Goal: Ask a question

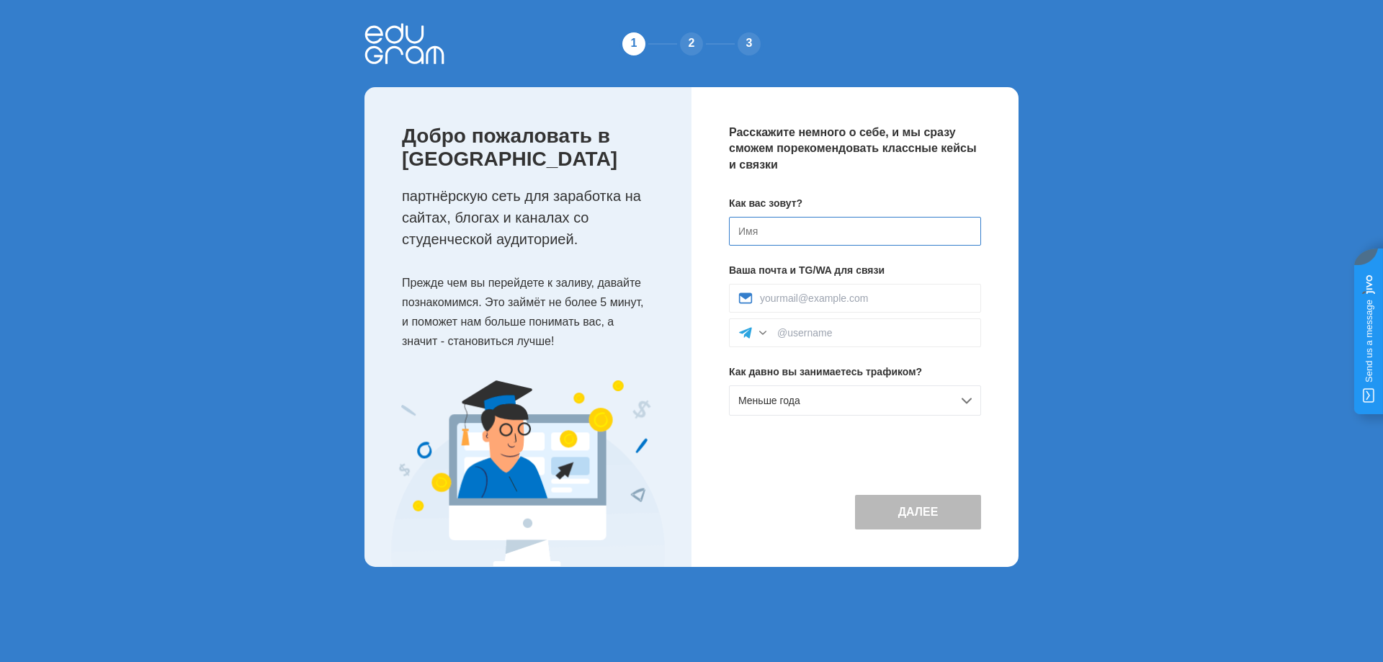
click at [851, 223] on input at bounding box center [855, 231] width 252 height 29
type input "L"
type input "[PERSON_NAME]"
type input "[EMAIL_ADDRESS][DOMAIN_NAME]"
click at [873, 336] on input at bounding box center [874, 333] width 195 height 12
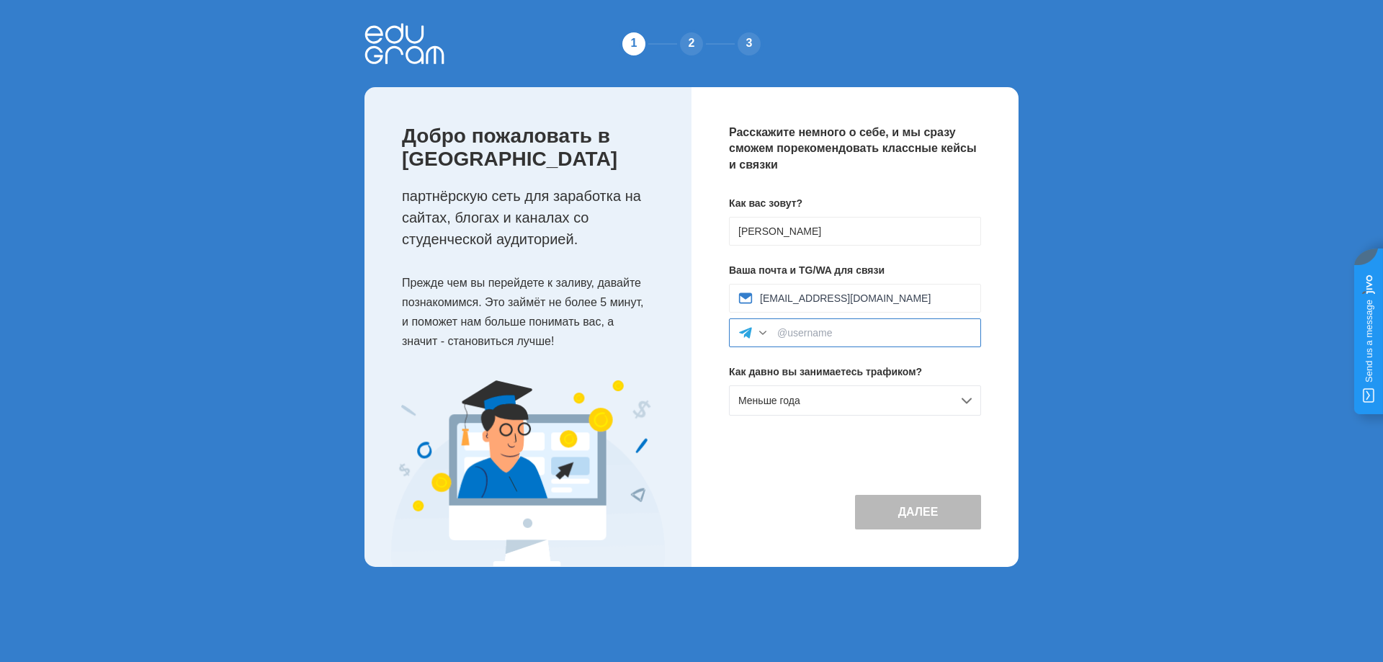
type input "2"
type input """
type input "@MagicmIkel"
click at [883, 397] on div "Меньше года" at bounding box center [855, 400] width 252 height 30
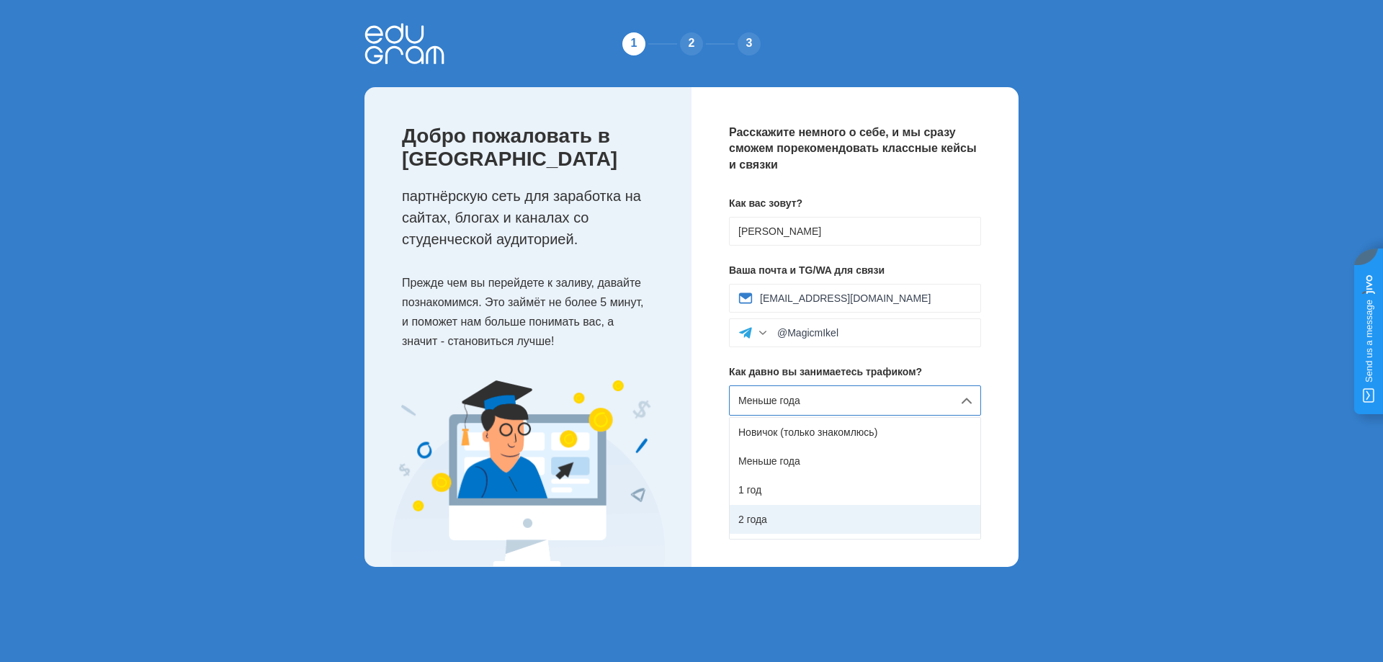
click at [803, 517] on div "2 года" at bounding box center [855, 519] width 251 height 29
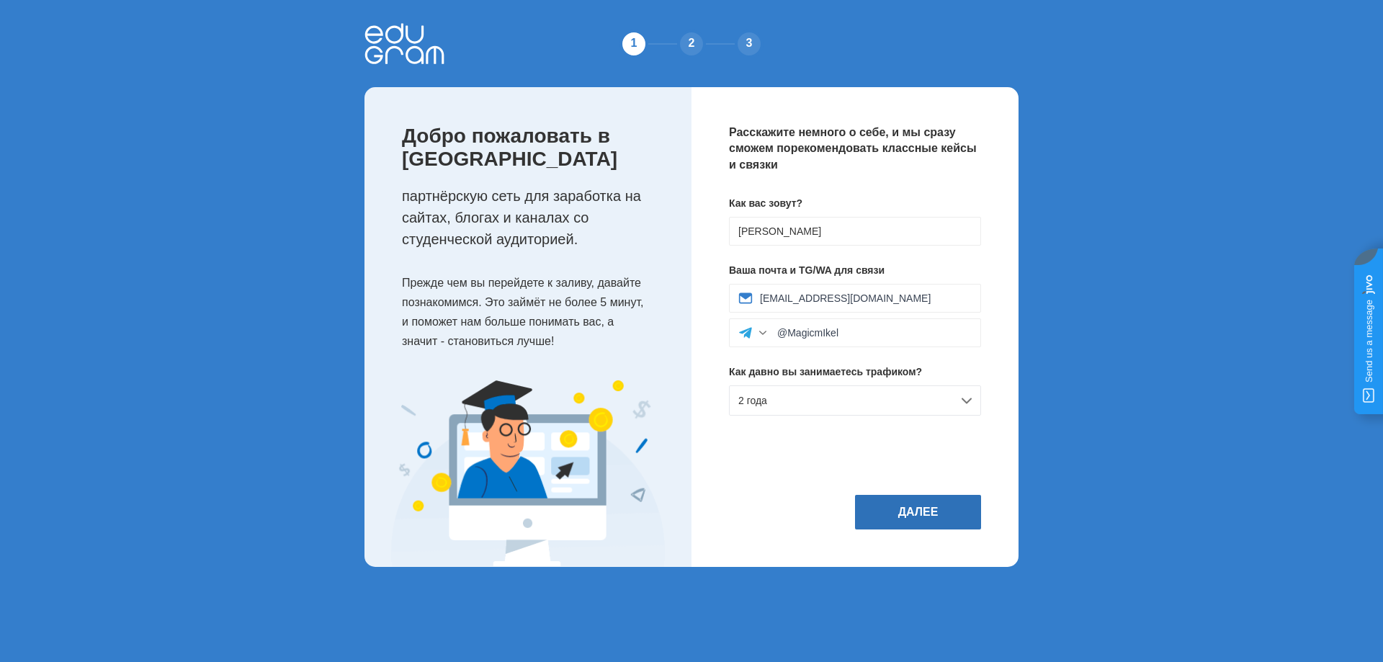
click at [888, 509] on button "Далее" at bounding box center [918, 512] width 126 height 35
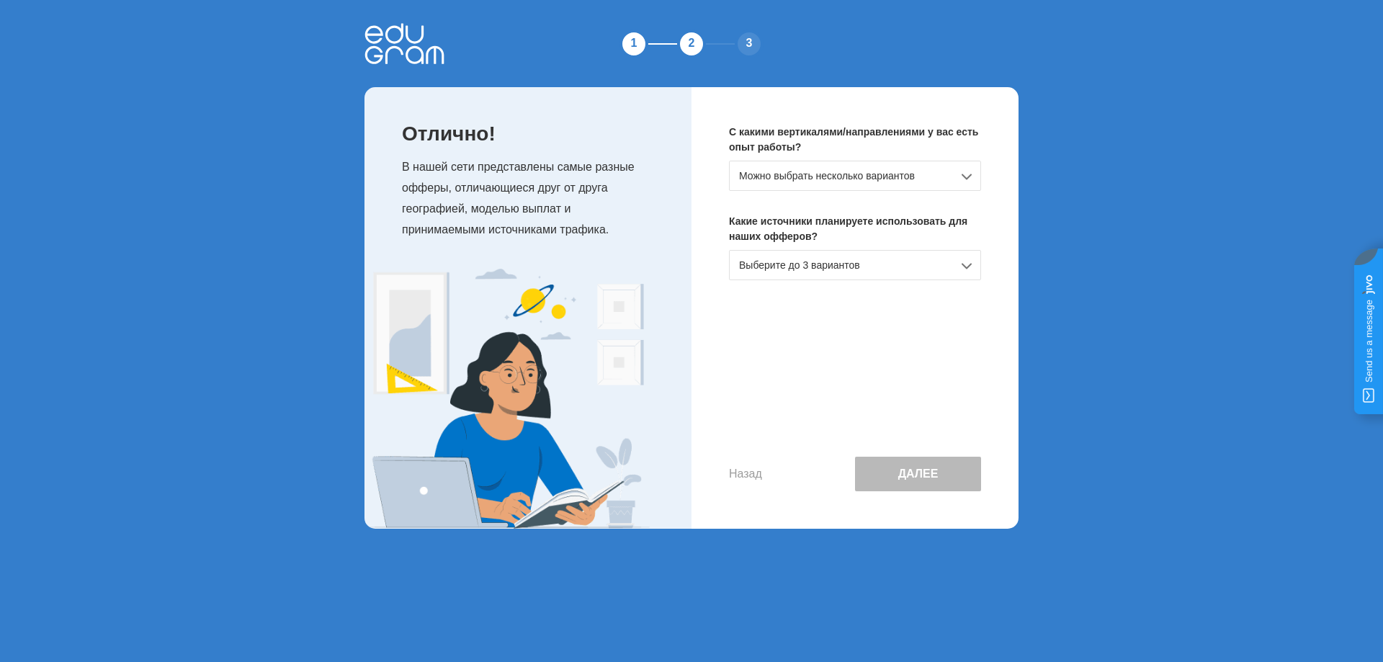
click at [826, 184] on div "Можно выбрать несколько вариантов" at bounding box center [855, 176] width 252 height 30
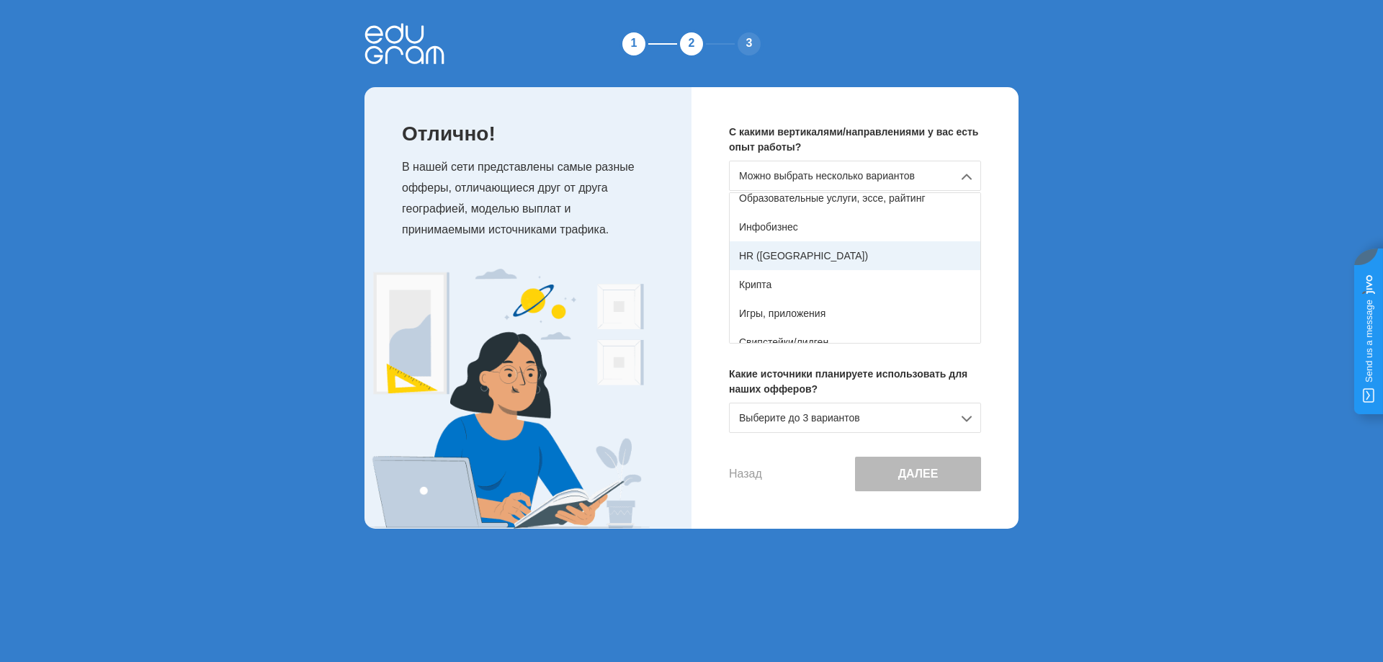
scroll to position [216, 0]
click at [824, 223] on div "Инфобизнес" at bounding box center [855, 222] width 251 height 29
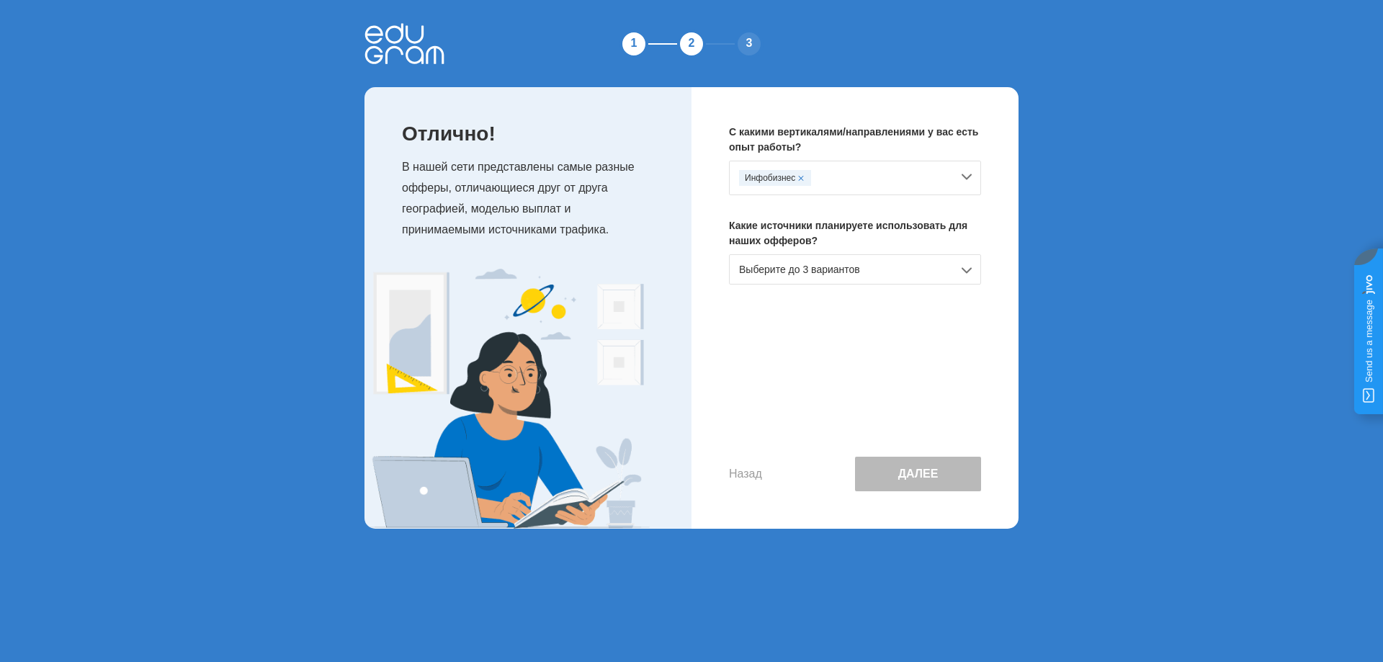
click at [860, 188] on div "Инфобизнес" at bounding box center [855, 178] width 252 height 35
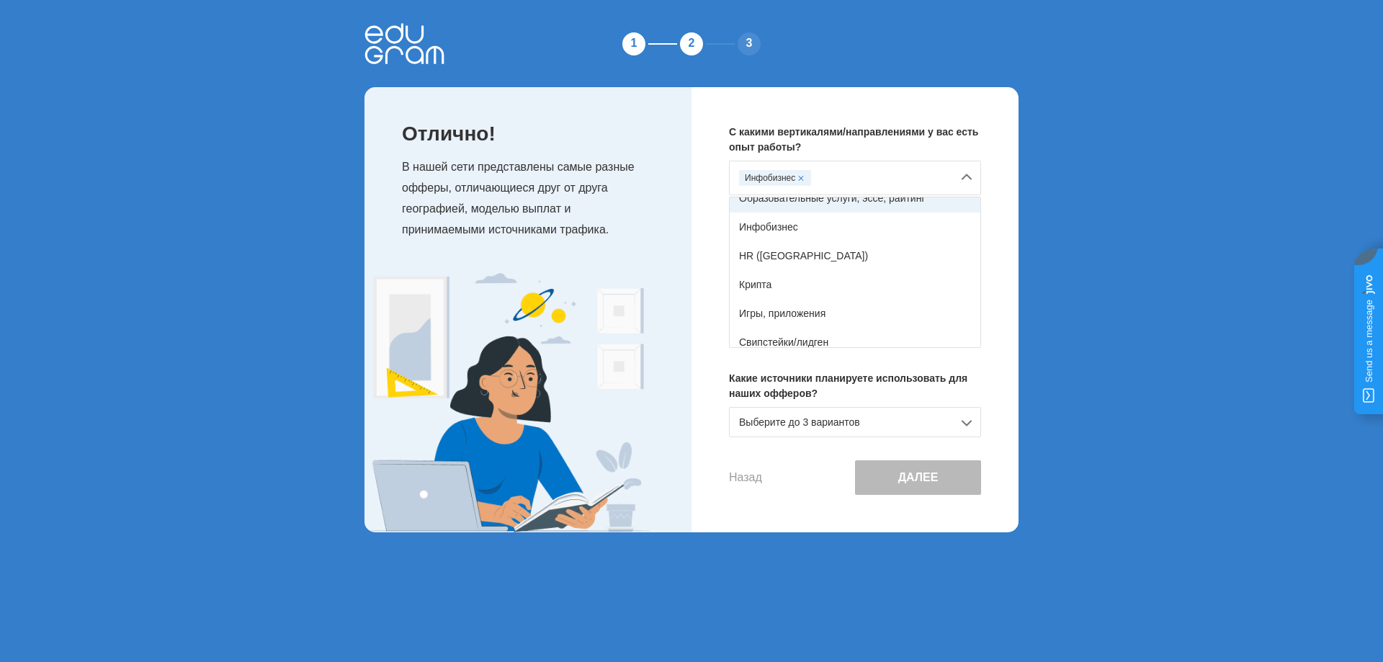
click at [879, 208] on div "Образовательные услуги, эссе, райтинг" at bounding box center [855, 198] width 251 height 29
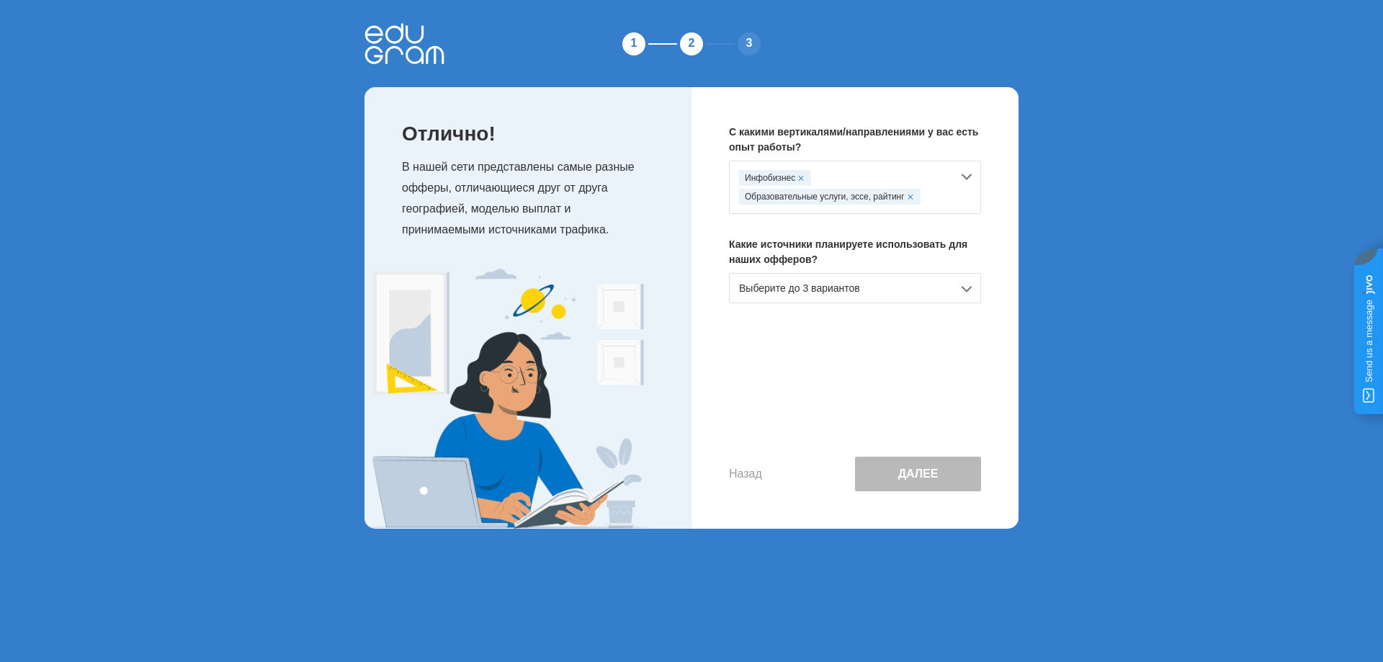
click at [803, 179] on span at bounding box center [801, 178] width 6 height 6
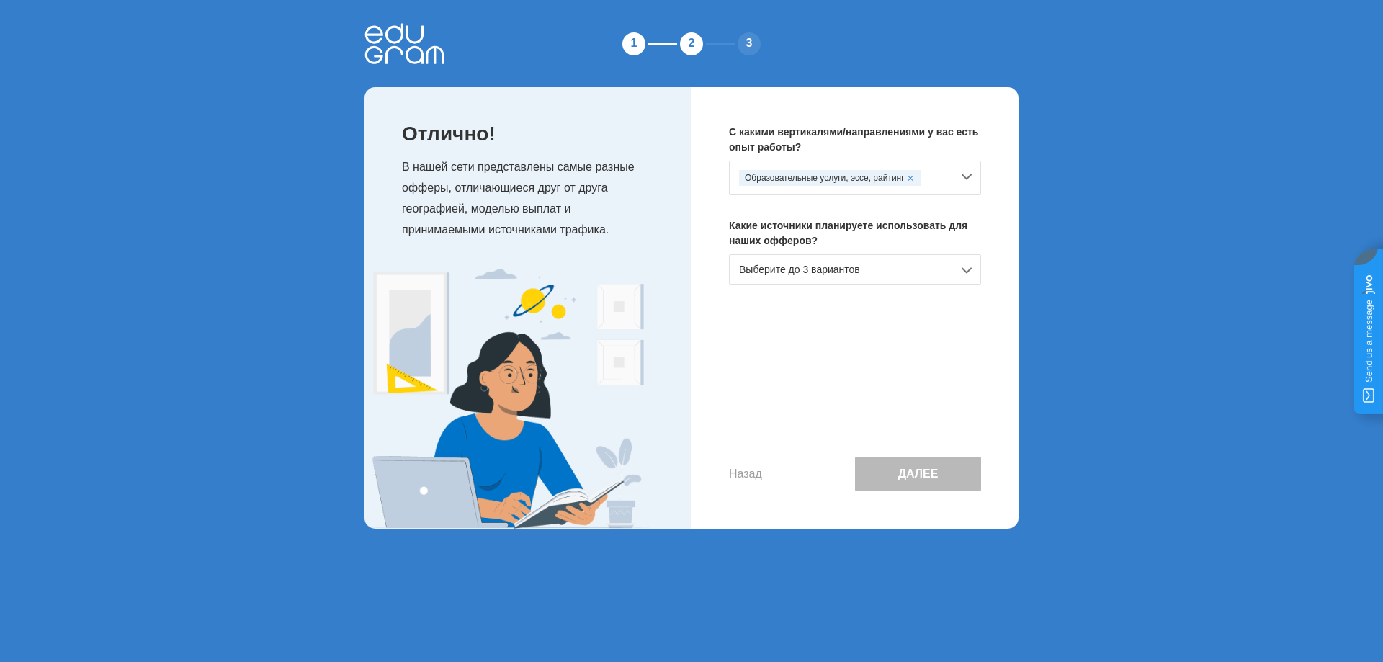
click at [865, 270] on div "Выберите до 3 вариантов" at bounding box center [855, 269] width 252 height 30
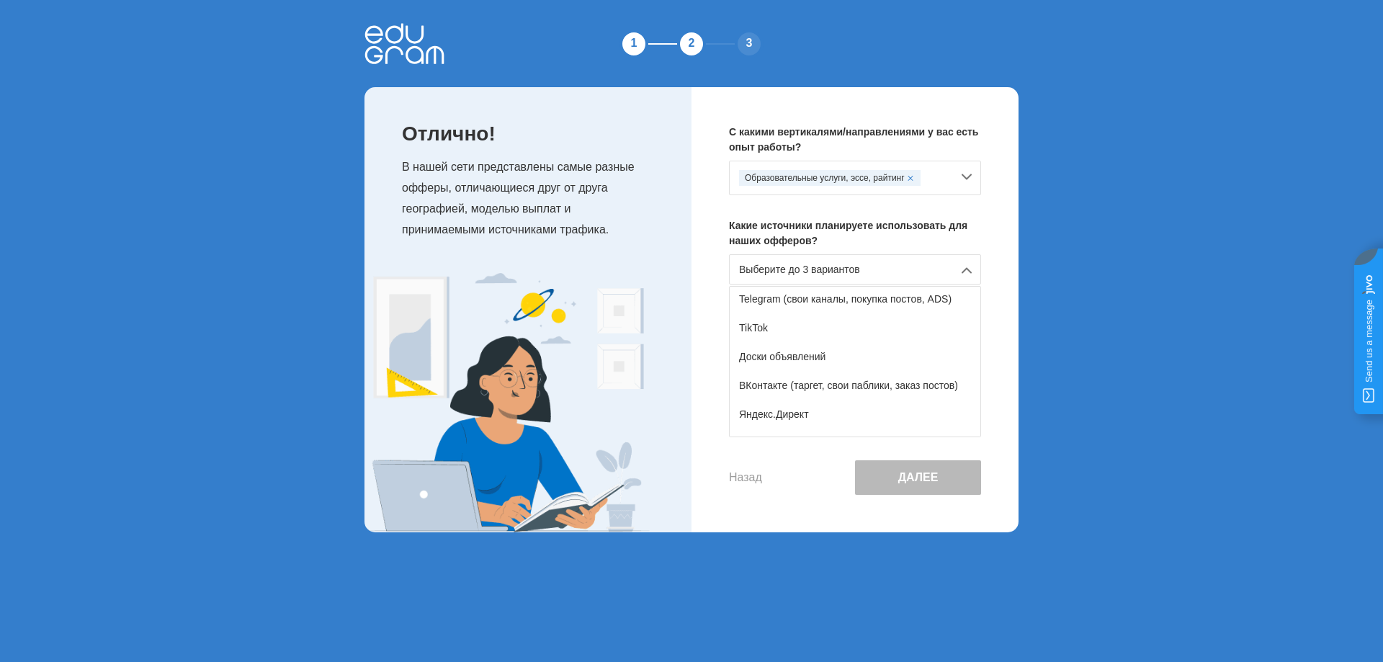
scroll to position [237, 0]
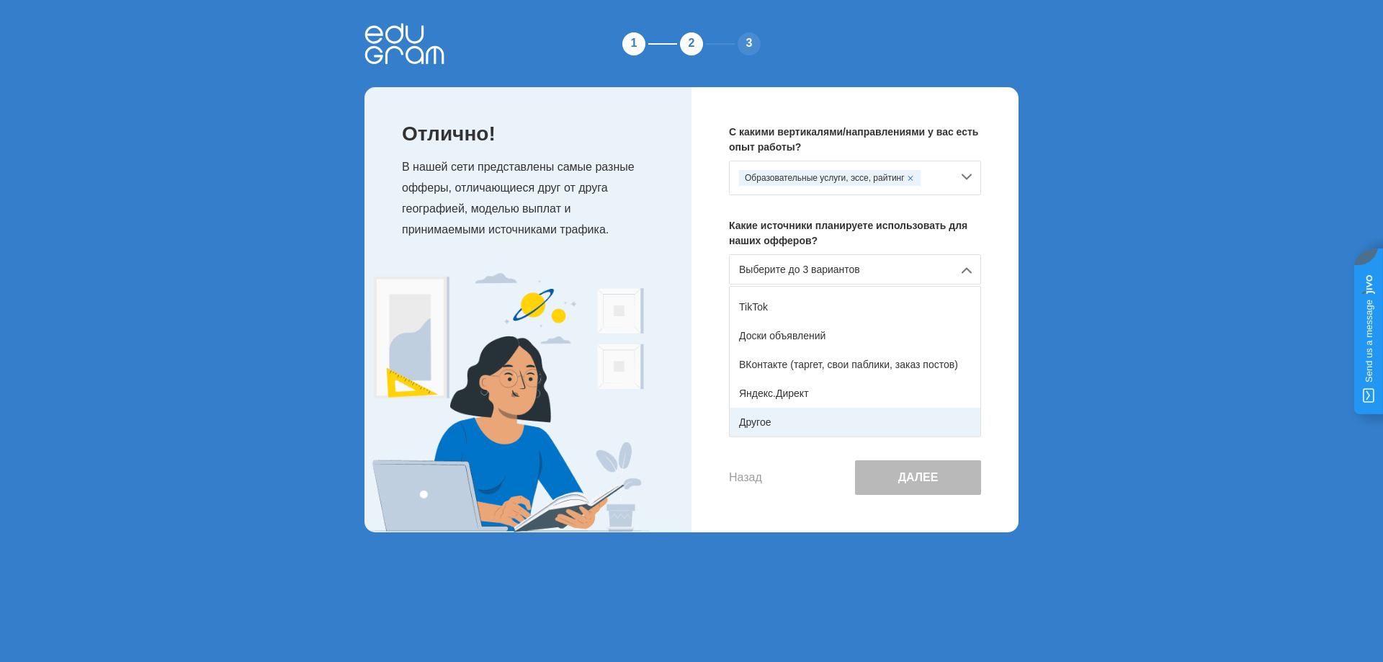
click at [800, 419] on div "Другое" at bounding box center [855, 422] width 251 height 29
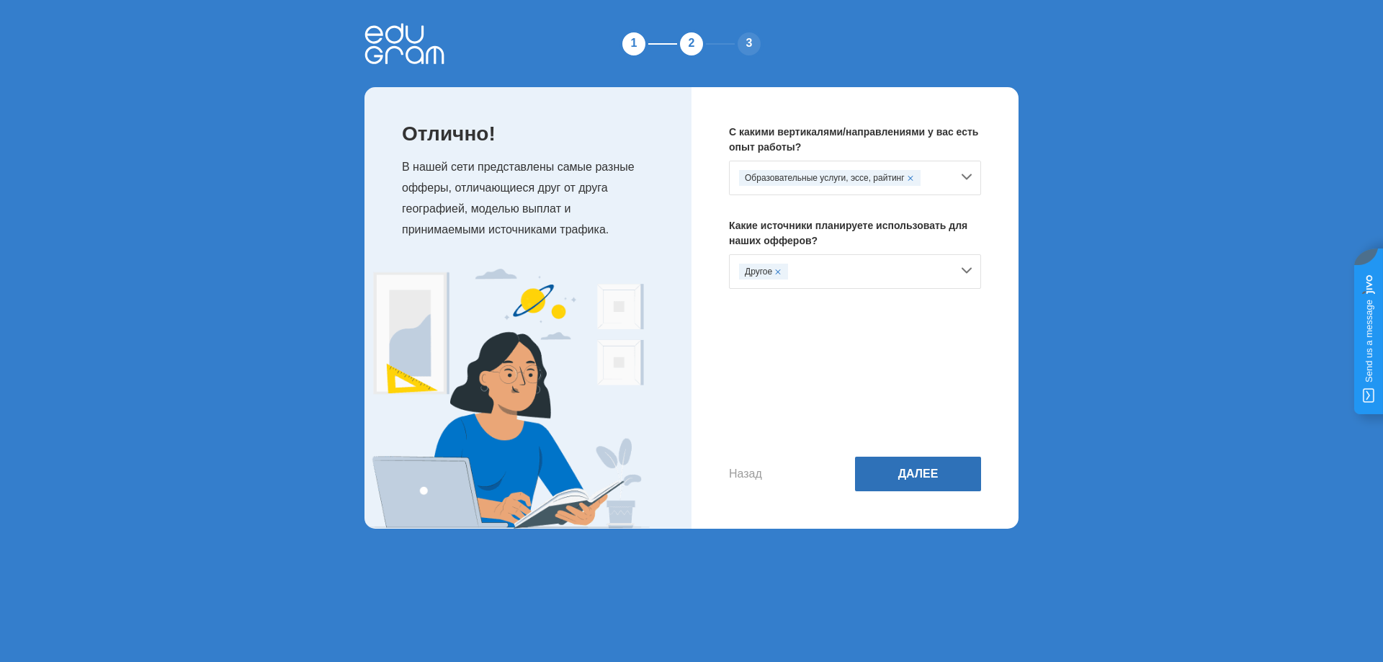
click at [888, 460] on button "Далее" at bounding box center [918, 474] width 126 height 35
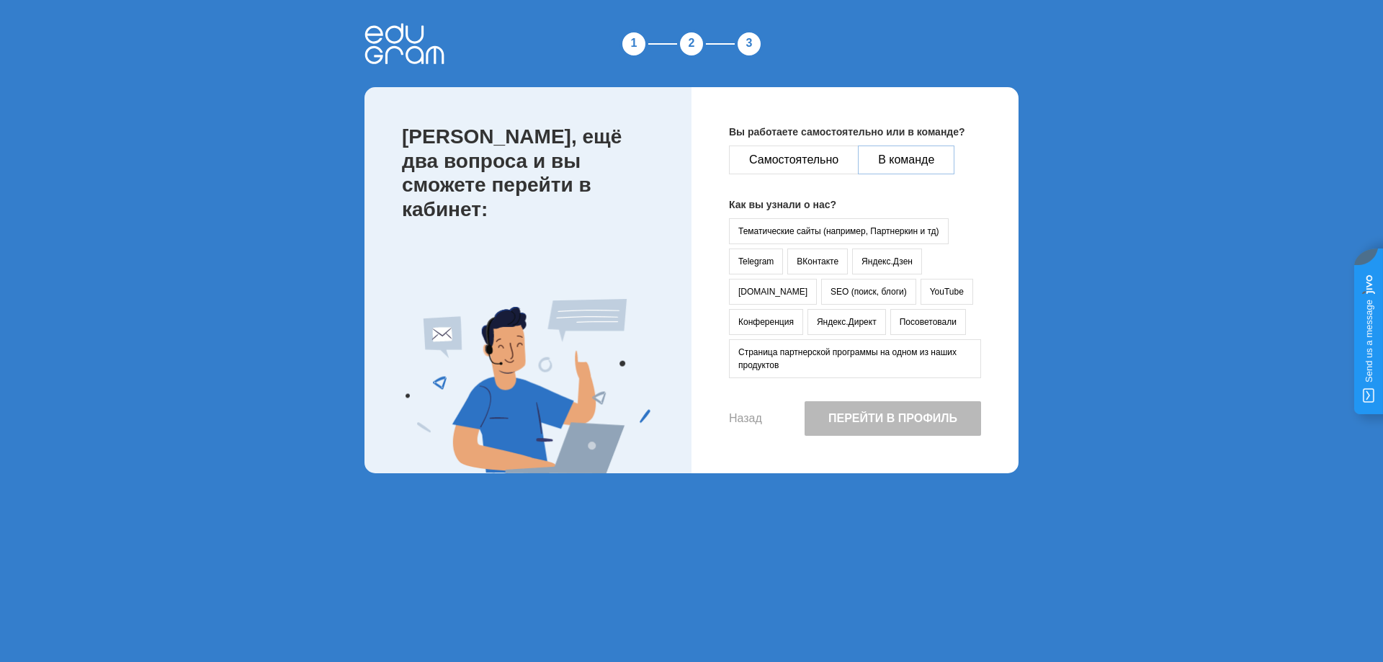
click at [886, 168] on button "В команде" at bounding box center [906, 160] width 97 height 29
click at [803, 222] on button "Тематические сайты (например, Партнеркин и тд)" at bounding box center [839, 231] width 220 height 26
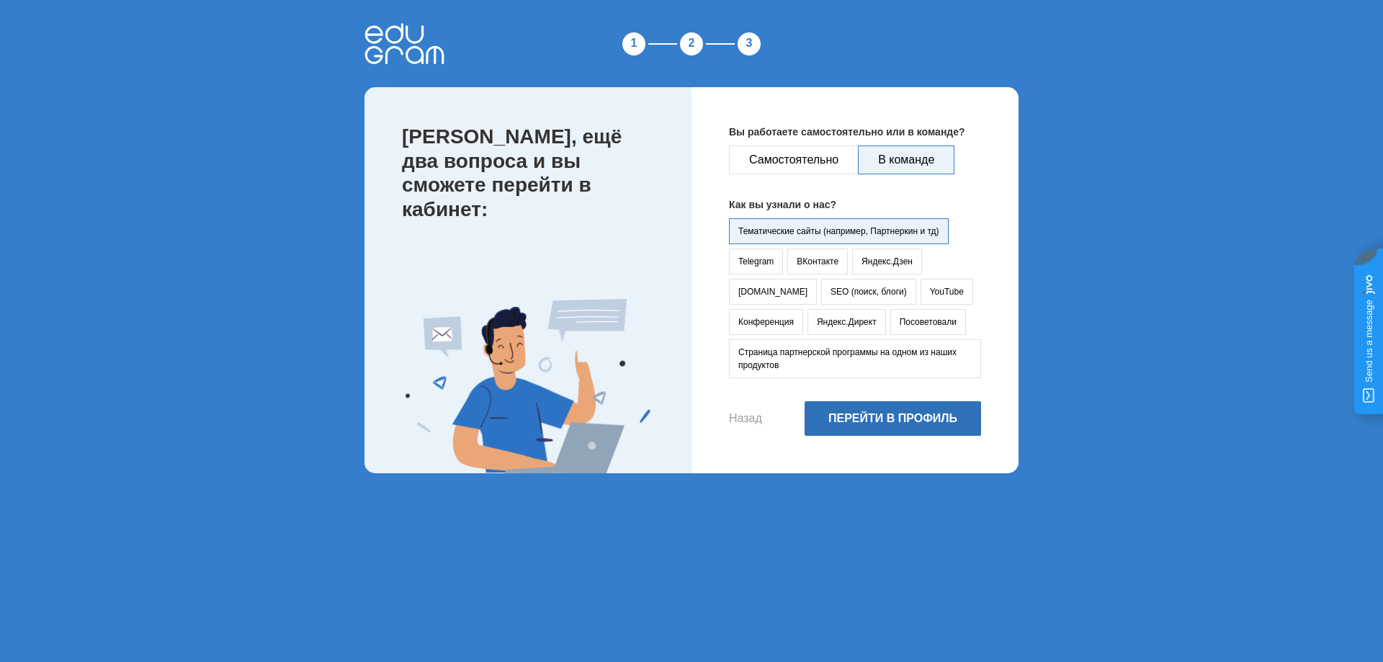
click at [860, 426] on button "Перейти в профиль" at bounding box center [893, 418] width 177 height 35
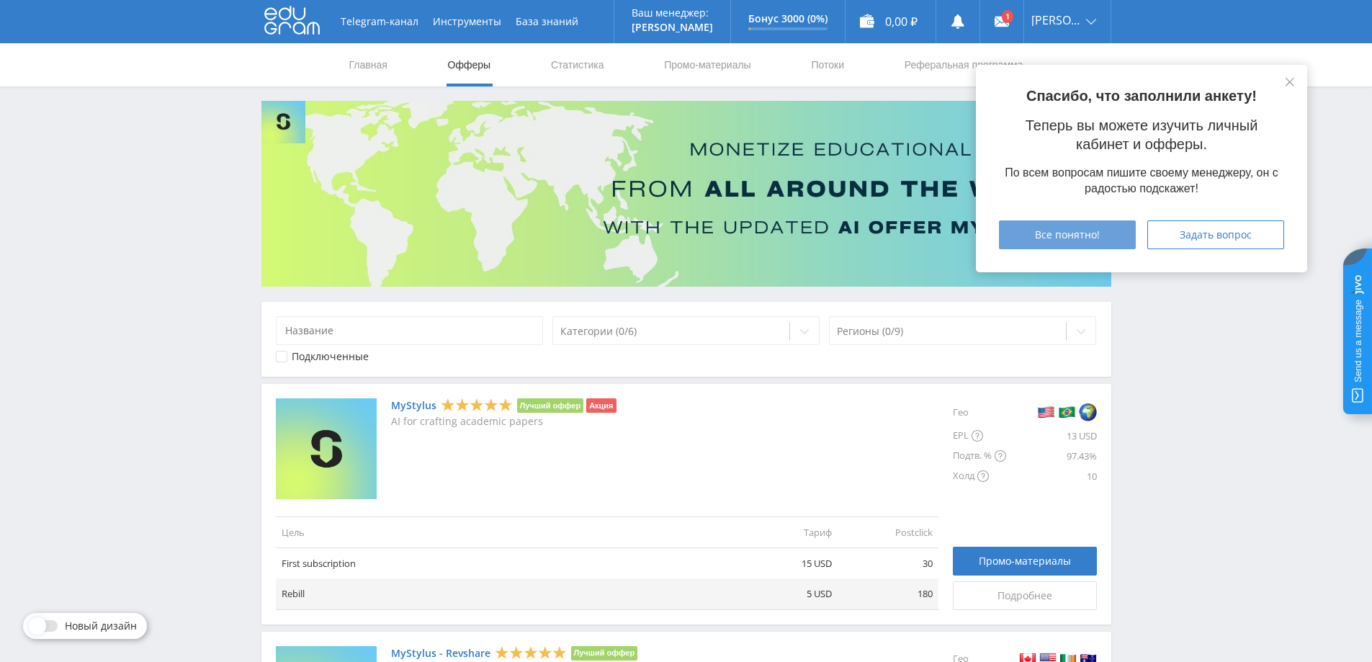
click at [1098, 236] on span "Все понятно!" at bounding box center [1067, 235] width 65 height 12
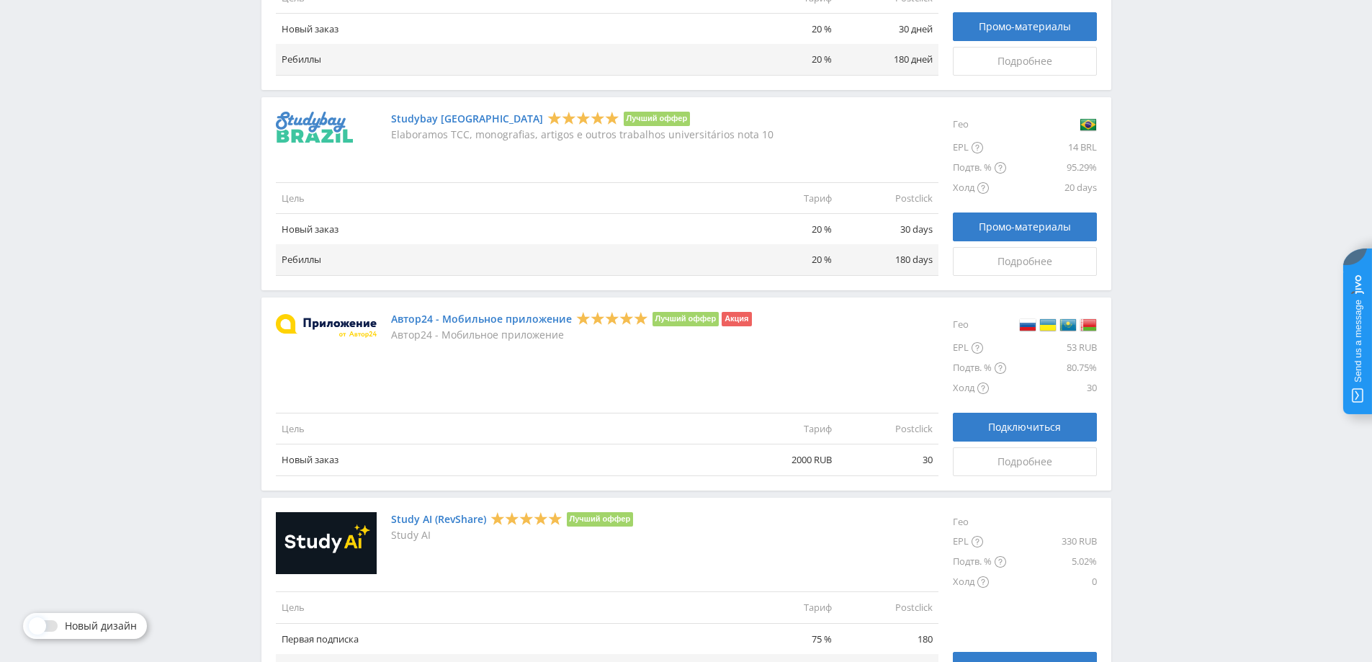
scroll to position [1571, 0]
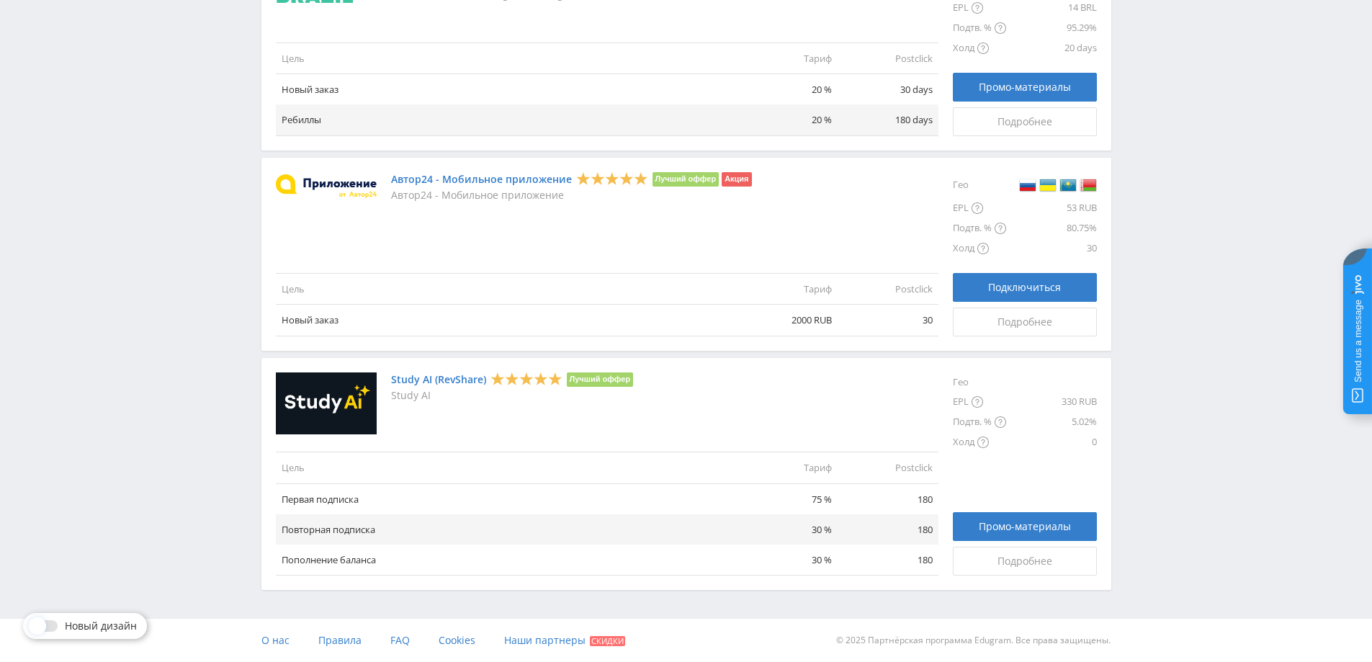
click at [1355, 358] on jdiv at bounding box center [1358, 332] width 29 height 166
type textarea "G"
type textarea "Привет"
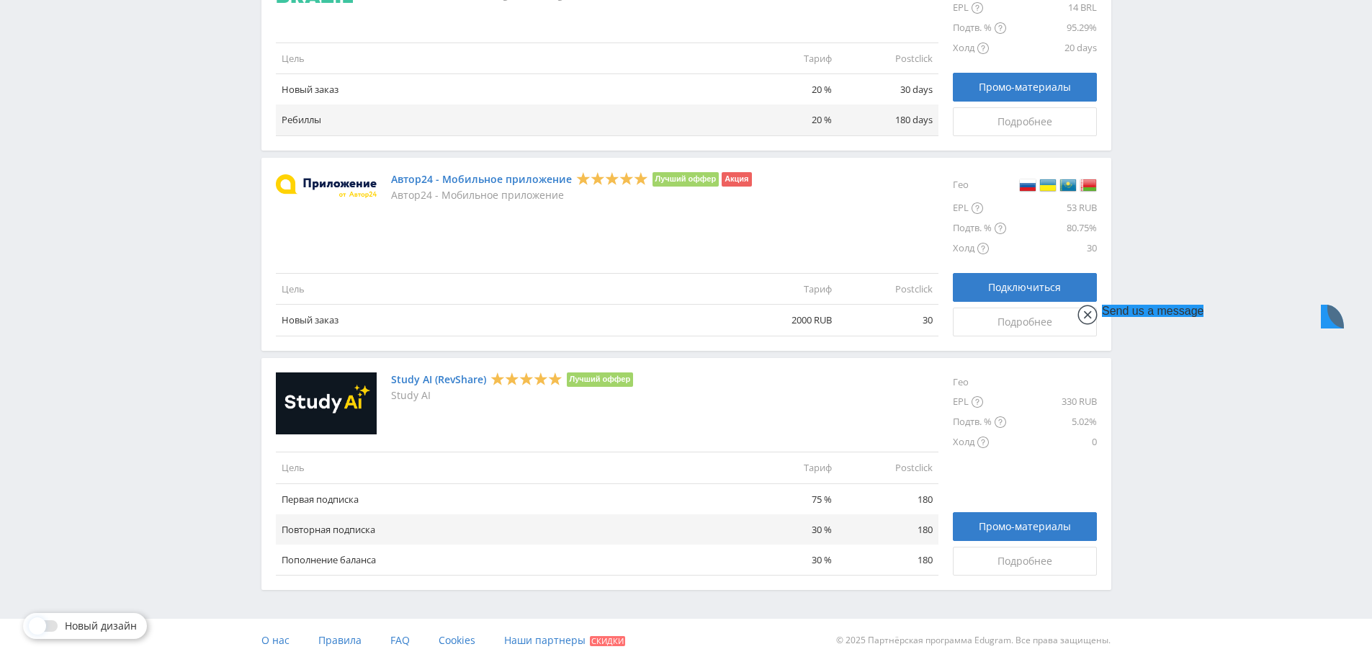
scroll to position [32, 0]
drag, startPoint x: 1222, startPoint y: 545, endPoint x: 1233, endPoint y: 548, distance: 11.0
type input "+7 953 143-65-80"
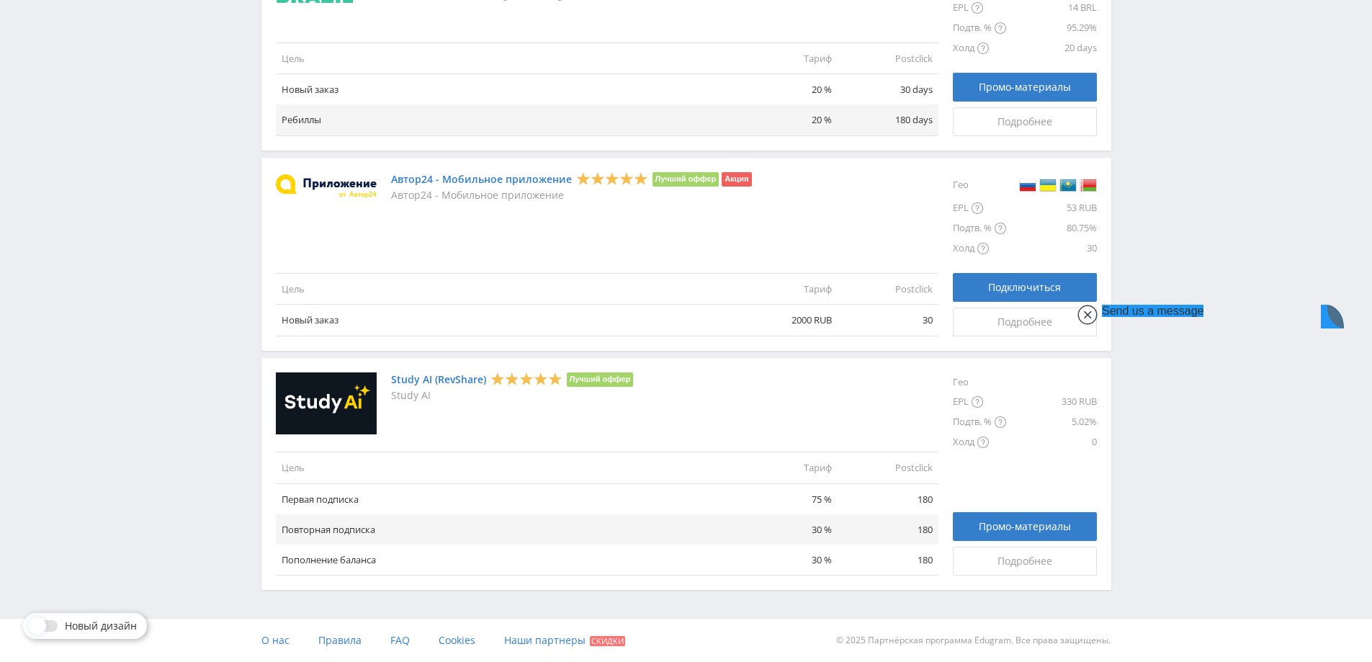
type textarea "Как стать вашим партнёром?"
